Goal: Information Seeking & Learning: Learn about a topic

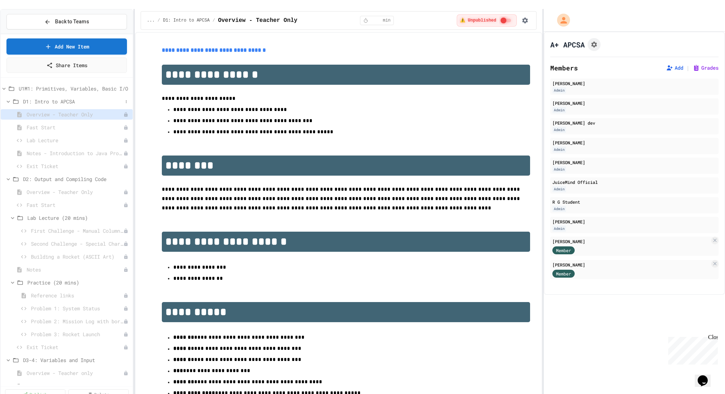
click at [9, 98] on icon at bounding box center [8, 101] width 6 height 6
click at [9, 111] on icon at bounding box center [8, 114] width 6 height 6
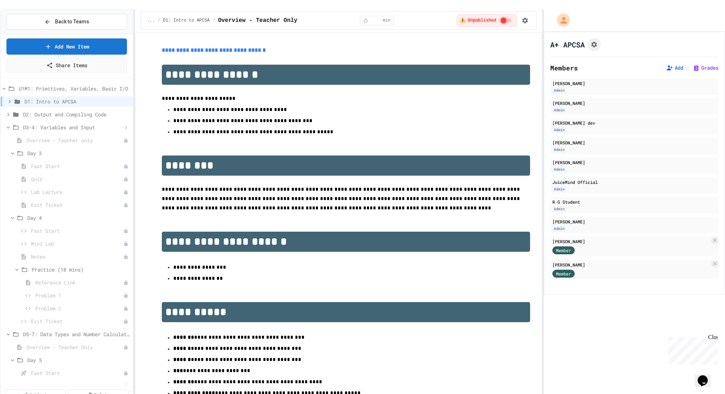
click at [10, 122] on div "D3-4: Variables and Input" at bounding box center [67, 127] width 132 height 10
click at [9, 137] on icon at bounding box center [8, 140] width 6 height 6
click at [9, 148] on div "D8: Type Casting" at bounding box center [67, 153] width 132 height 10
click at [11, 163] on icon at bounding box center [8, 166] width 6 height 6
click at [13, 163] on icon at bounding box center [16, 166] width 9 height 6
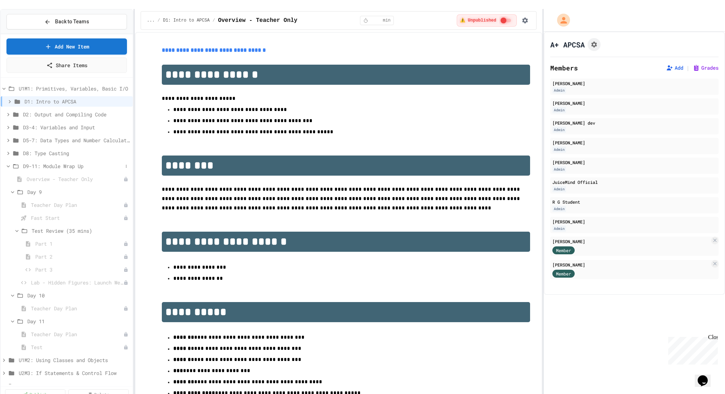
click at [12, 163] on icon at bounding box center [16, 166] width 9 height 6
click at [11, 161] on div "D9-11: Module Wrap Up" at bounding box center [67, 166] width 132 height 10
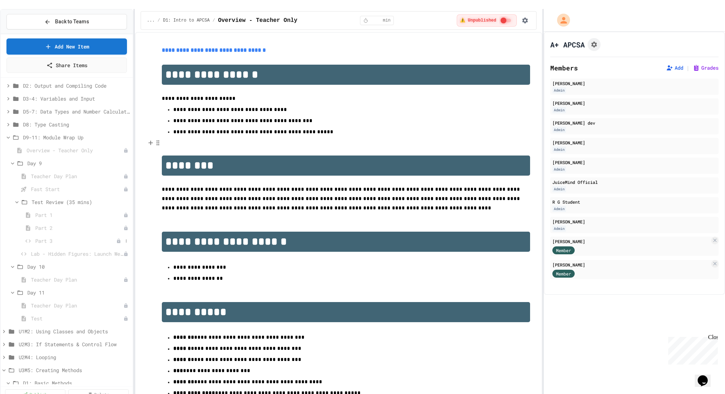
scroll to position [33, 0]
click at [45, 311] on span "Test" at bounding box center [73, 315] width 85 height 8
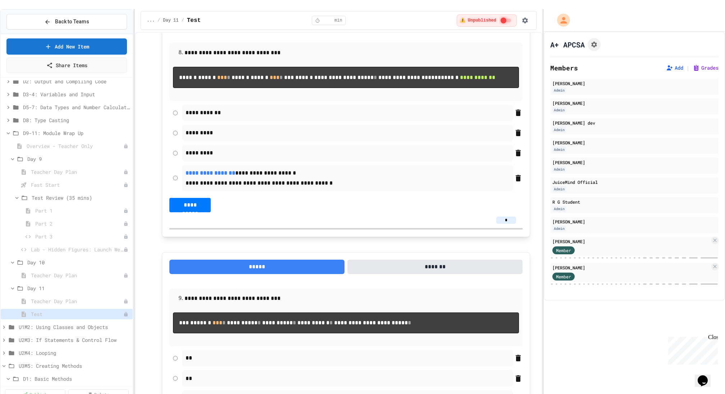
scroll to position [1915, 0]
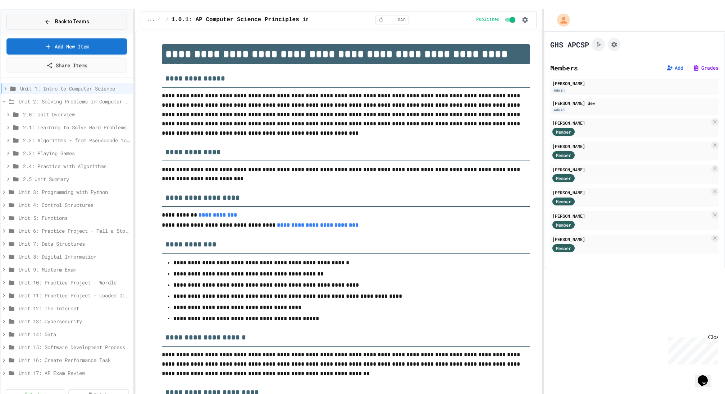
click at [47, 14] on button "Back to Teams" at bounding box center [66, 21] width 120 height 15
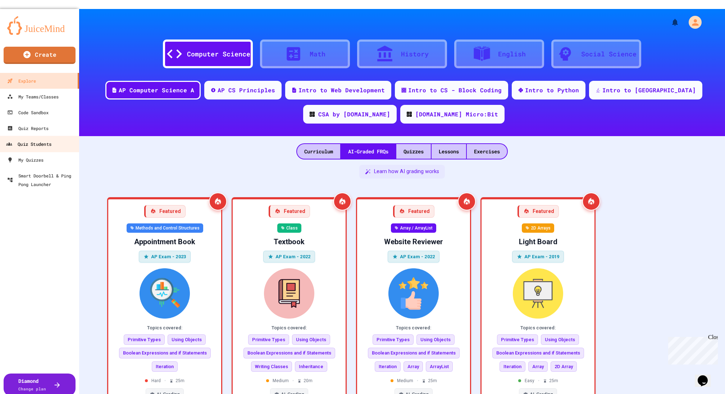
click at [29, 140] on div "Quiz Students" at bounding box center [28, 144] width 45 height 9
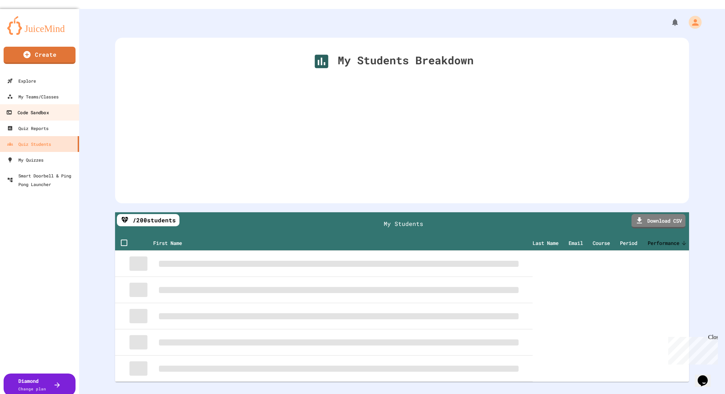
click at [22, 108] on div "Code Sandbox" at bounding box center [27, 112] width 42 height 9
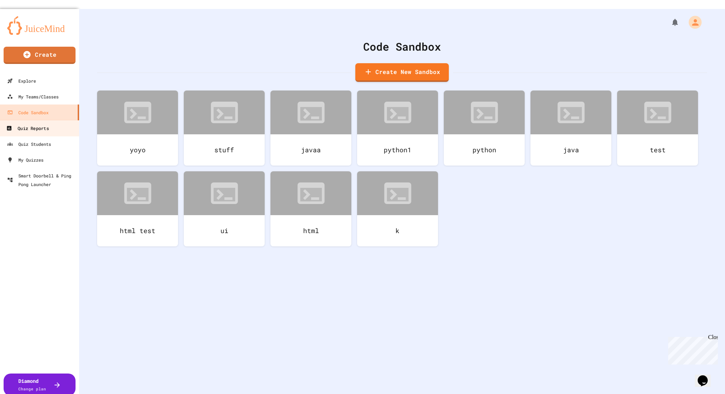
click at [22, 120] on link "Quiz Reports" at bounding box center [40, 128] width 82 height 16
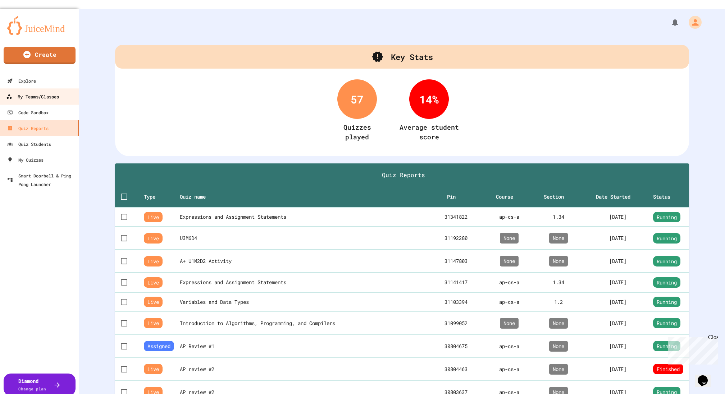
click at [24, 92] on div "My Teams/Classes" at bounding box center [32, 96] width 53 height 9
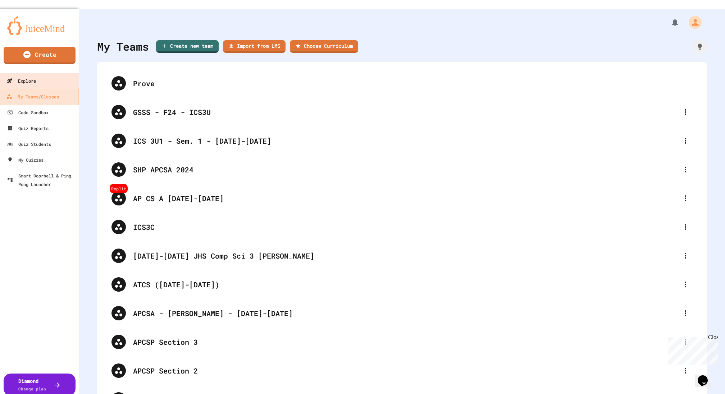
click at [20, 77] on div "Explore" at bounding box center [21, 81] width 29 height 9
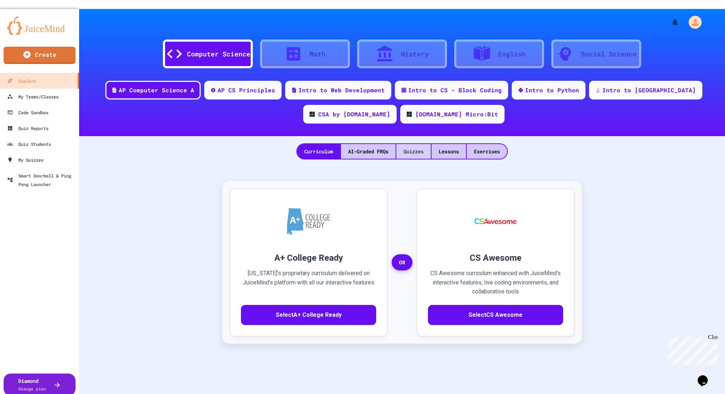
click at [400, 146] on div "Quizzes" at bounding box center [413, 151] width 35 height 15
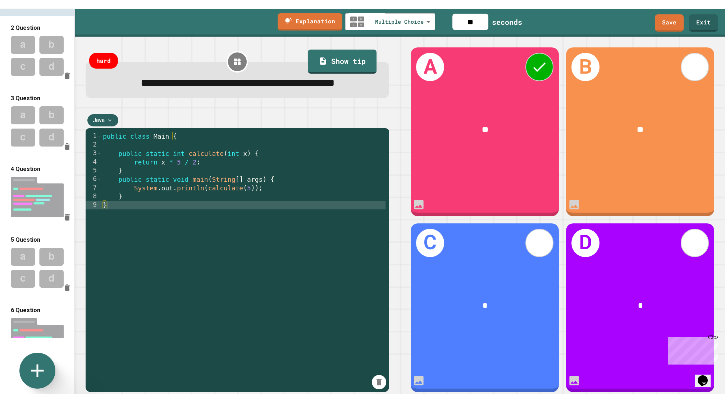
scroll to position [68, 0]
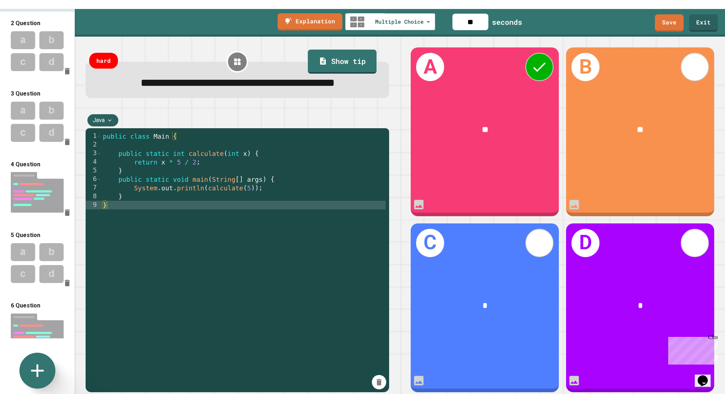
click at [36, 203] on img at bounding box center [37, 193] width 74 height 48
type input "**********"
type input "***"
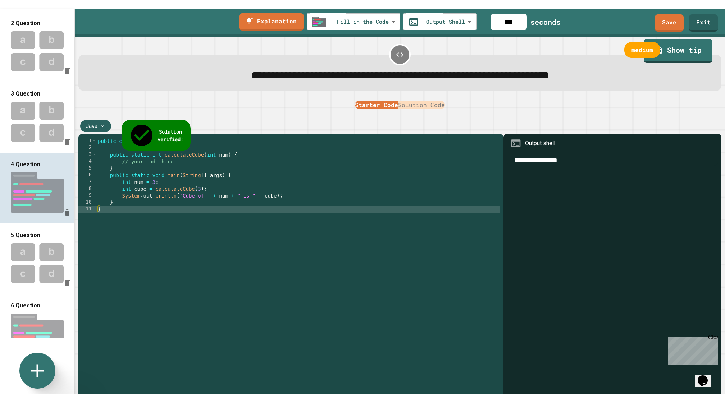
click at [167, 252] on div "public class Main { public static int calculateCube ( int num ) { // your code …" at bounding box center [297, 264] width 403 height 253
click at [162, 240] on div "public class Main { public static int calculateCube ( int num ) { // your code …" at bounding box center [297, 264] width 403 height 253
click at [170, 237] on div "public class Main { public static int calculateCube ( int num ) { // your code …" at bounding box center [297, 264] width 403 height 253
click at [413, 106] on button "Solution Code" at bounding box center [421, 105] width 47 height 9
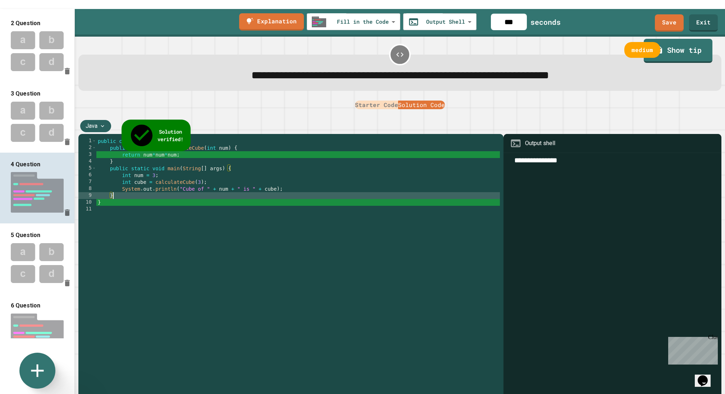
click at [208, 200] on div "public class Main { public static int calculateCube ( int num ) { return num * …" at bounding box center [297, 264] width 403 height 253
click at [211, 221] on div "public class Main { public static int calculateCube ( int num ) { return num * …" at bounding box center [297, 264] width 403 height 253
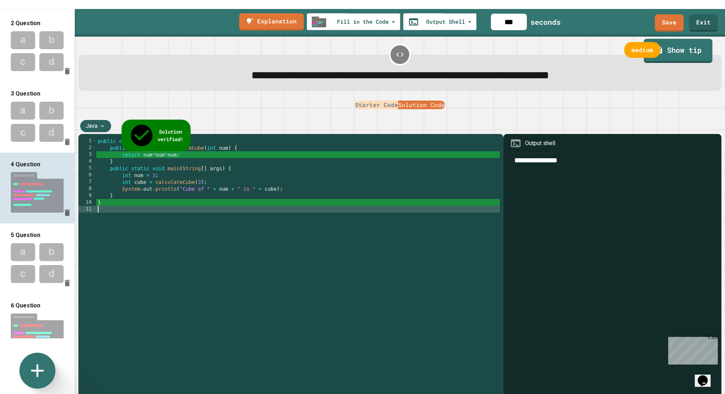
click at [307, 199] on div "public class Main { public static int calculateCube ( int num ) { return num * …" at bounding box center [297, 264] width 403 height 253
click at [258, 210] on div "public class Main { public static int calculateCube ( int num ) { return num * …" at bounding box center [297, 264] width 403 height 253
click at [254, 244] on div "public class Main { public static int calculateCube ( int num ) { return num * …" at bounding box center [297, 264] width 403 height 253
click at [206, 232] on div "public class Main { public static int calculateCube ( int num ) { return num * …" at bounding box center [297, 264] width 403 height 253
click at [215, 246] on div "public class Main { public static int calculateCube ( int num ) { return num * …" at bounding box center [297, 264] width 403 height 253
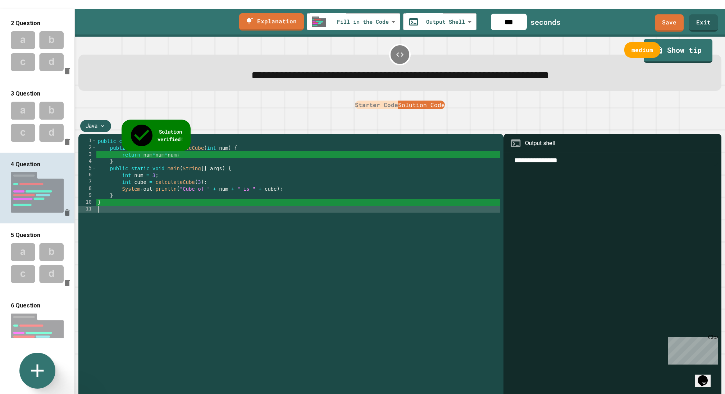
click at [215, 246] on div "public class Main { public static int calculateCube ( int num ) { return num * …" at bounding box center [297, 264] width 403 height 253
click at [216, 174] on div "public class Main { public static int calculateCube ( int num ) { return num * …" at bounding box center [297, 264] width 403 height 253
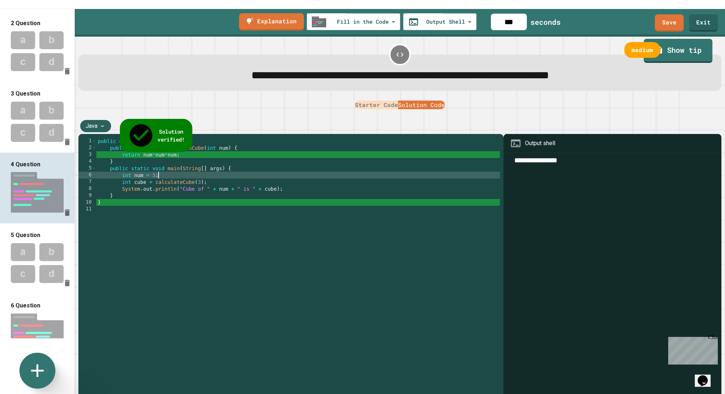
click at [143, 123] on link "Solution verified!" at bounding box center [156, 135] width 73 height 33
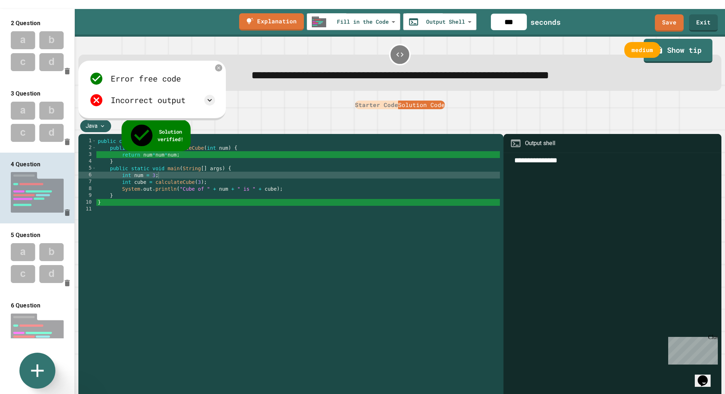
click at [203, 101] on div "Incorrect output" at bounding box center [152, 100] width 126 height 14
click at [206, 101] on icon at bounding box center [209, 100] width 9 height 9
click at [208, 101] on icon at bounding box center [209, 100] width 9 height 9
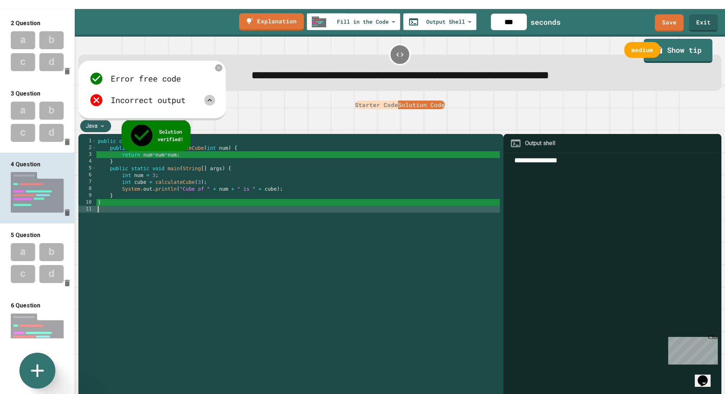
click at [201, 211] on div "public class Main { public static int calculateCube ( int num ) { return num * …" at bounding box center [297, 264] width 403 height 253
click at [208, 215] on div "public class Main { public static int calculateCube ( int num ) { return num * …" at bounding box center [297, 264] width 403 height 253
click at [168, 334] on div "public class Main { public static int calculateCube ( int num ) { return num * …" at bounding box center [297, 264] width 403 height 253
click at [157, 262] on div "public class Main { public static int calculateCube ( int num ) { return num * …" at bounding box center [297, 264] width 403 height 253
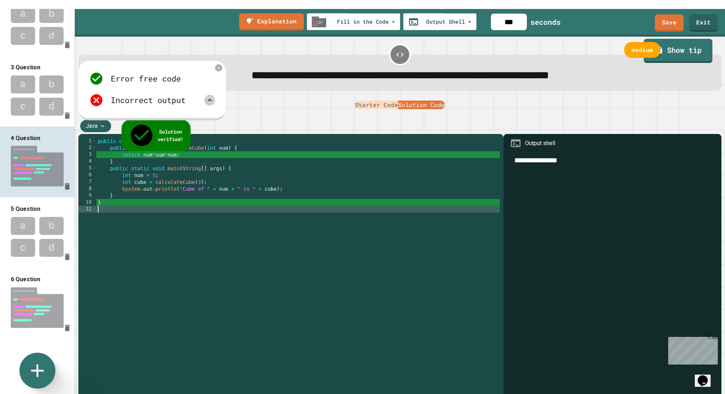
scroll to position [97, 0]
click at [50, 221] on img at bounding box center [37, 237] width 74 height 47
type input "**********"
type input "***"
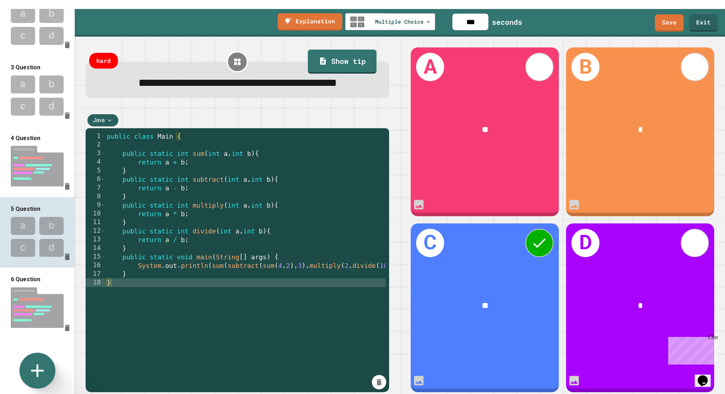
click at [48, 287] on img at bounding box center [37, 308] width 74 height 48
type input "**********"
type input "***"
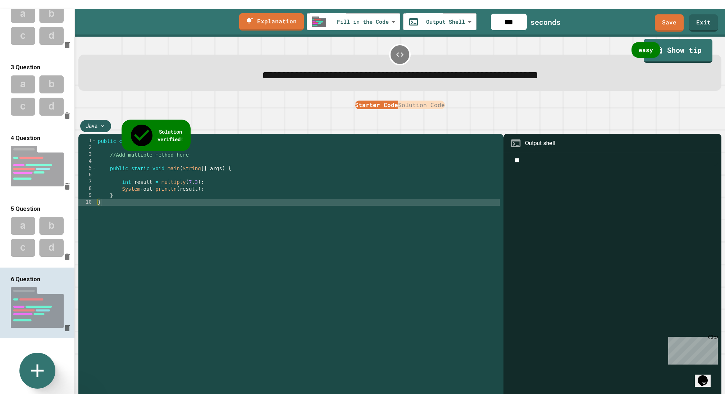
click at [137, 257] on div "public class Main { //Add multiple method here public static void main ( String…" at bounding box center [297, 264] width 403 height 253
click at [421, 109] on button "Solution Code" at bounding box center [421, 105] width 47 height 9
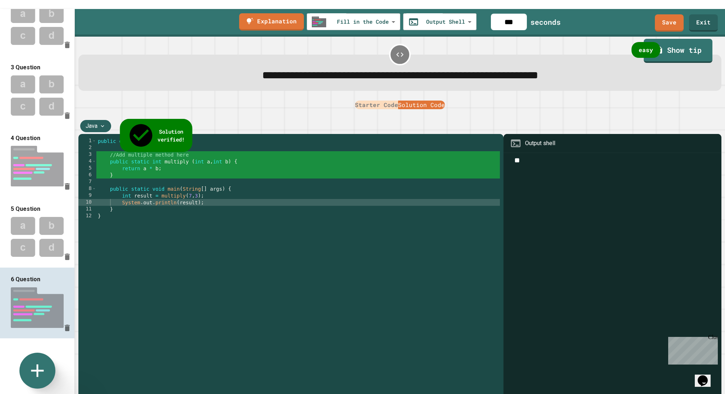
click at [157, 128] on span "Solution verified!" at bounding box center [170, 136] width 27 height 16
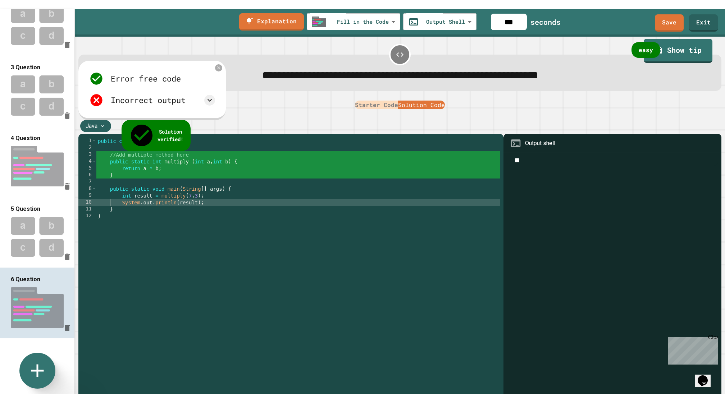
click at [157, 111] on div "Error free code Incorrect output" at bounding box center [152, 89] width 133 height 43
click at [158, 110] on div "Error free code Incorrect output" at bounding box center [152, 89] width 133 height 43
click at [160, 105] on div "Incorrect output" at bounding box center [148, 100] width 75 height 12
click at [212, 105] on icon at bounding box center [209, 100] width 9 height 9
click at [210, 104] on icon at bounding box center [209, 100] width 9 height 9
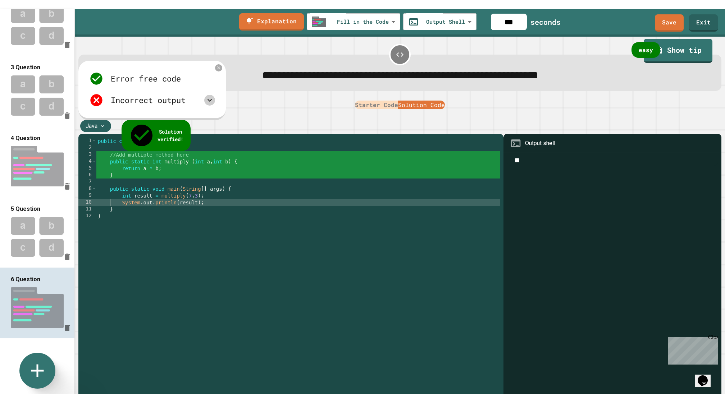
click at [210, 104] on icon at bounding box center [209, 100] width 9 height 9
click at [361, 102] on button "Starter Code" at bounding box center [376, 105] width 43 height 9
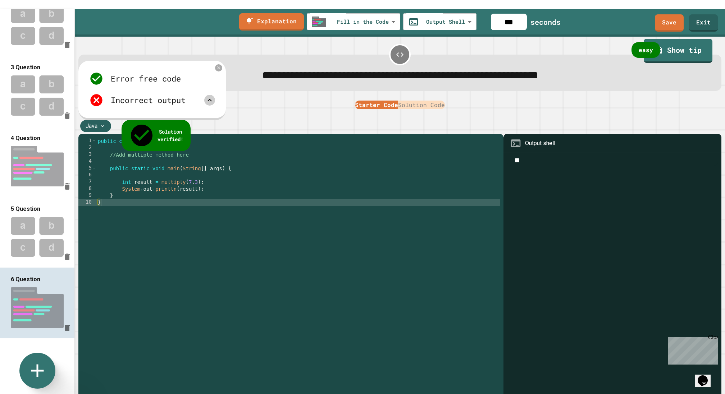
click at [203, 104] on div "Incorrect output" at bounding box center [152, 100] width 126 height 14
click at [153, 124] on link "Solution verified!" at bounding box center [156, 135] width 73 height 33
click at [254, 121] on div "Java" at bounding box center [399, 126] width 643 height 16
click at [216, 70] on icon at bounding box center [219, 68] width 6 height 6
